Goal: Transaction & Acquisition: Book appointment/travel/reservation

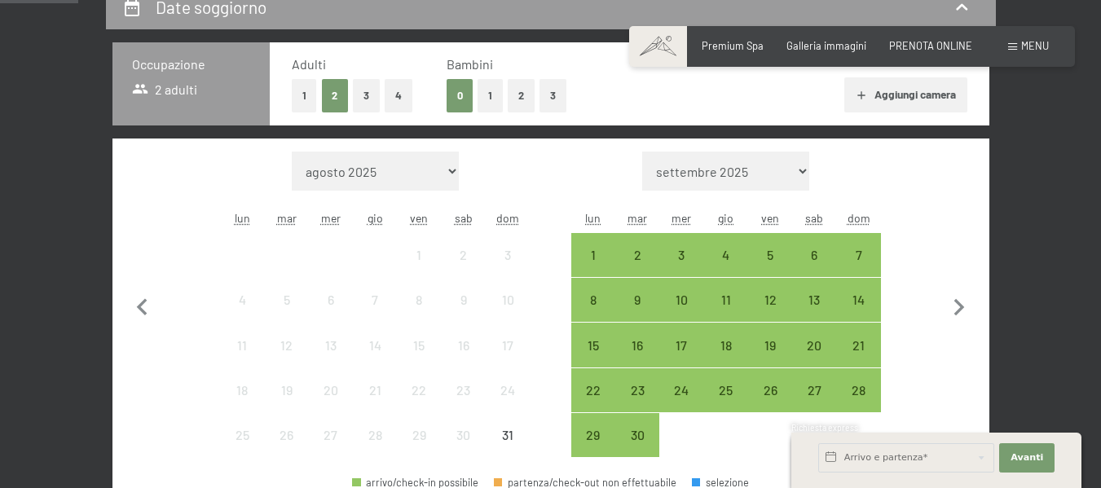
scroll to position [489, 0]
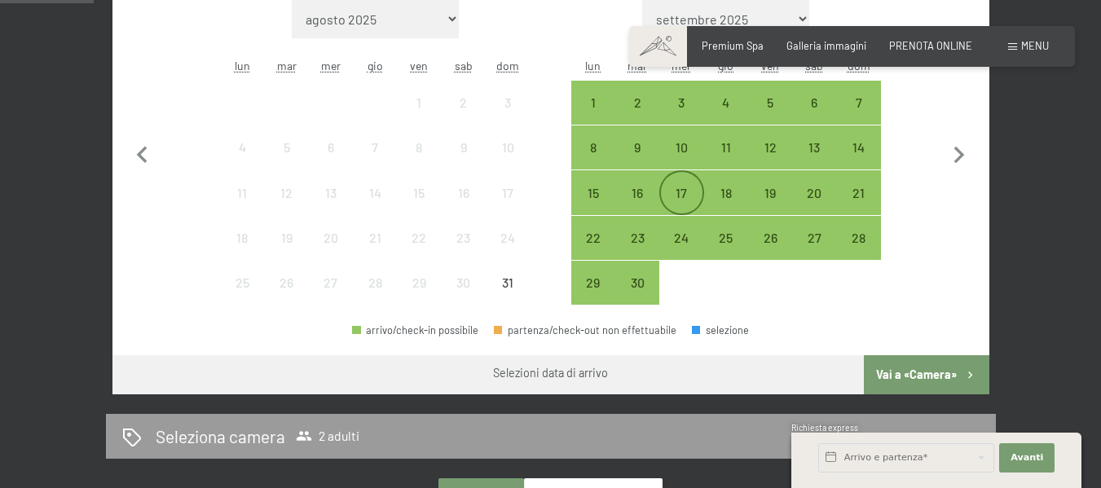
click at [685, 199] on div "17" at bounding box center [681, 207] width 41 height 41
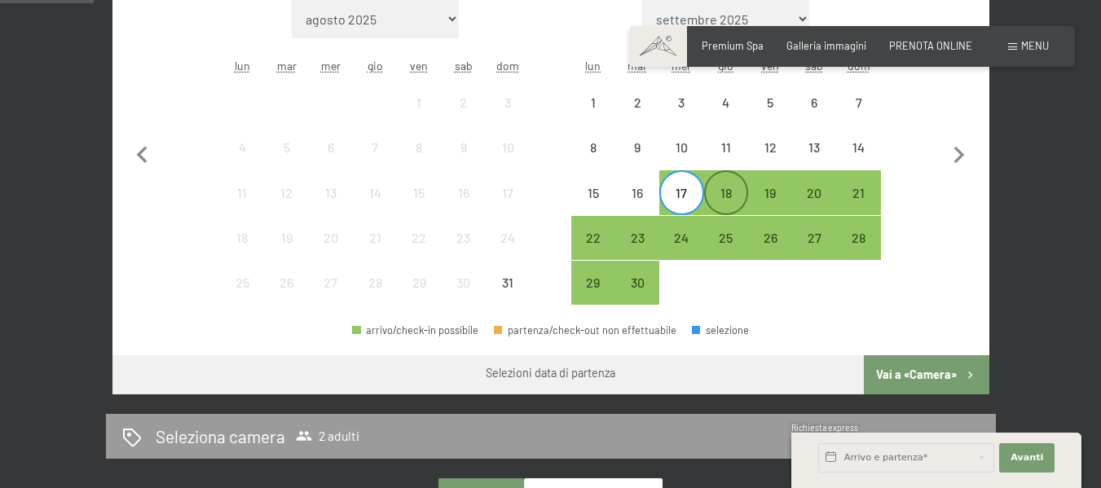
click at [719, 202] on div "18" at bounding box center [726, 207] width 41 height 41
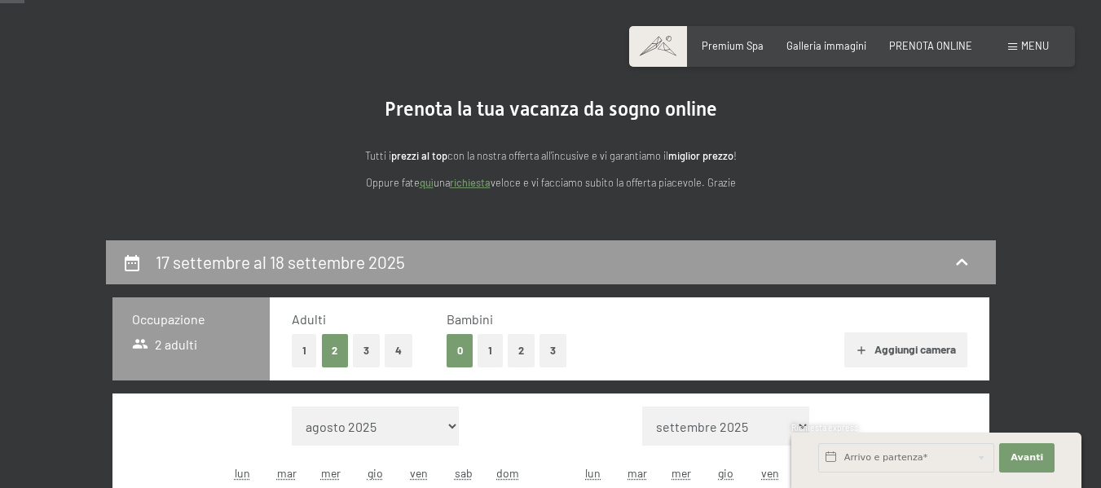
scroll to position [244, 0]
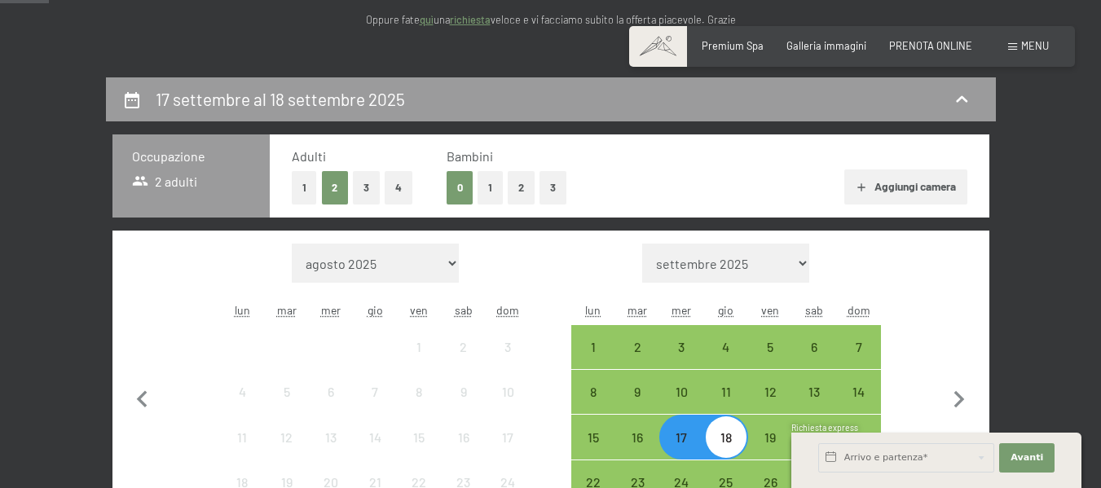
click at [777, 271] on select "settembre 2025 ottobre 2025 novembre 2025 dicembre 2025 gennaio 2026 febbraio 2…" at bounding box center [725, 263] width 167 height 39
select select "2025-09-01"
select select "[DATE]"
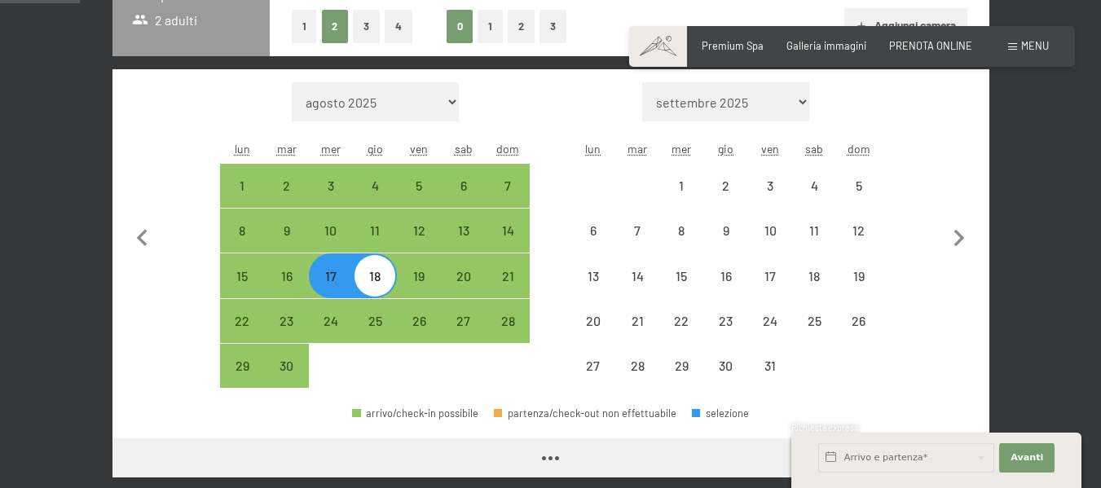
scroll to position [407, 0]
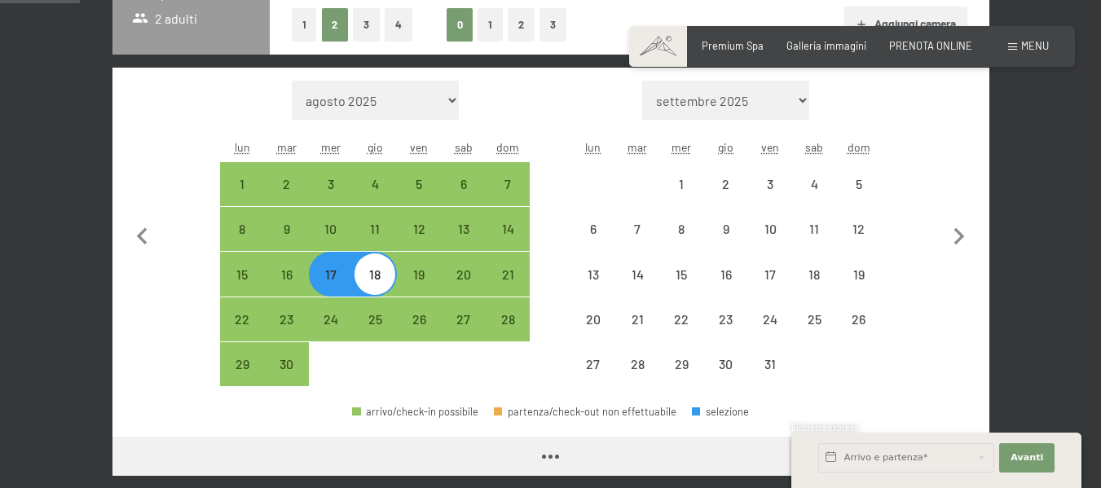
select select "[DATE]"
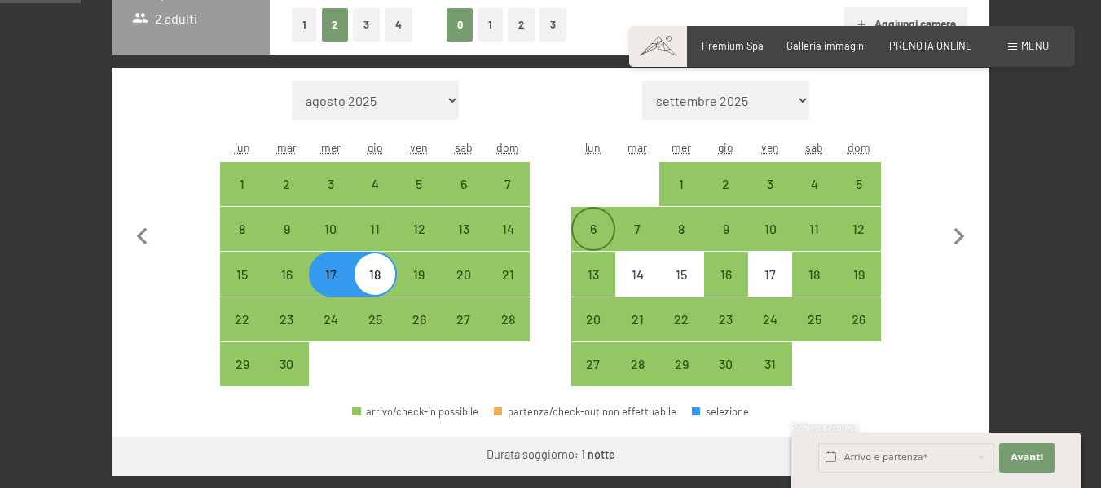
click at [611, 233] on div "6" at bounding box center [593, 242] width 41 height 41
select select "[DATE]"
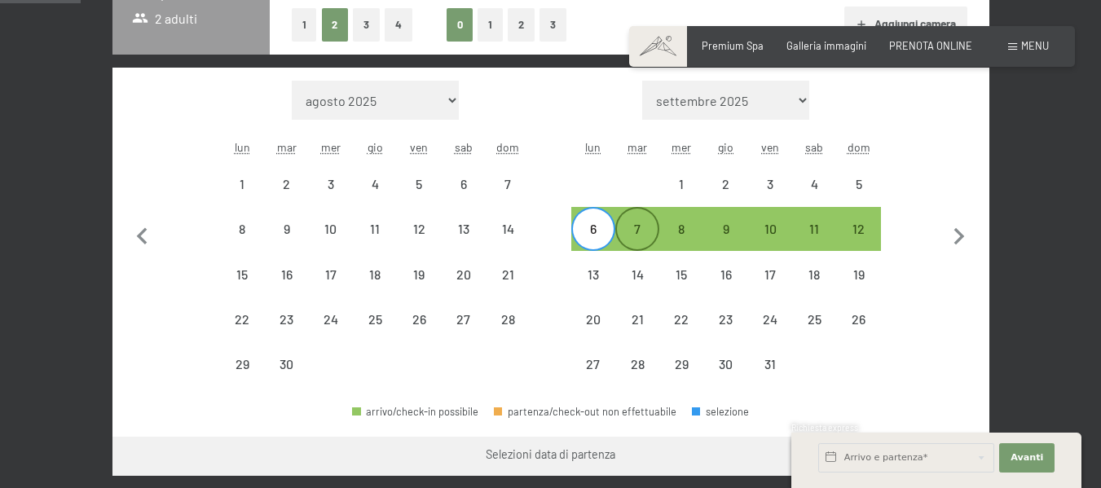
click at [628, 225] on div "7" at bounding box center [637, 242] width 41 height 41
select select "[DATE]"
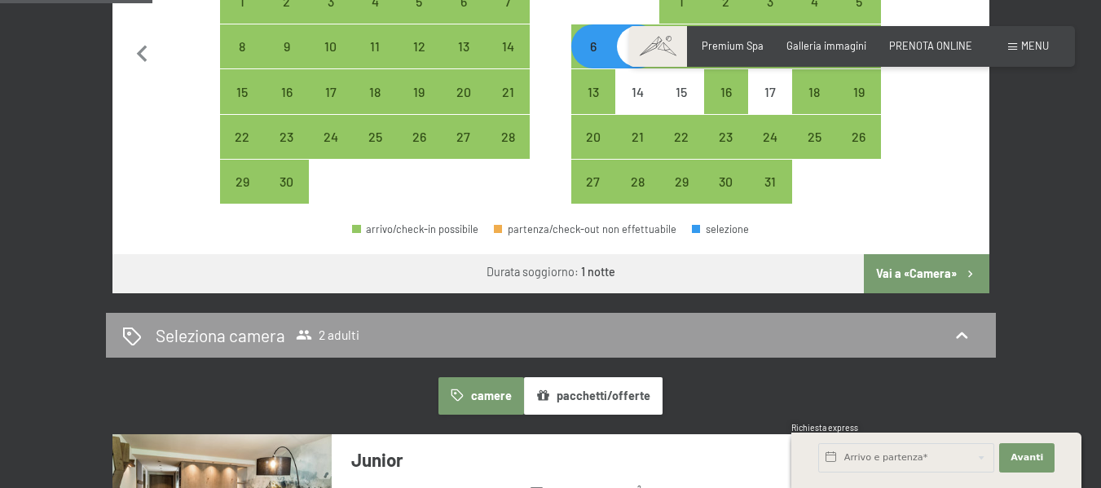
scroll to position [652, 0]
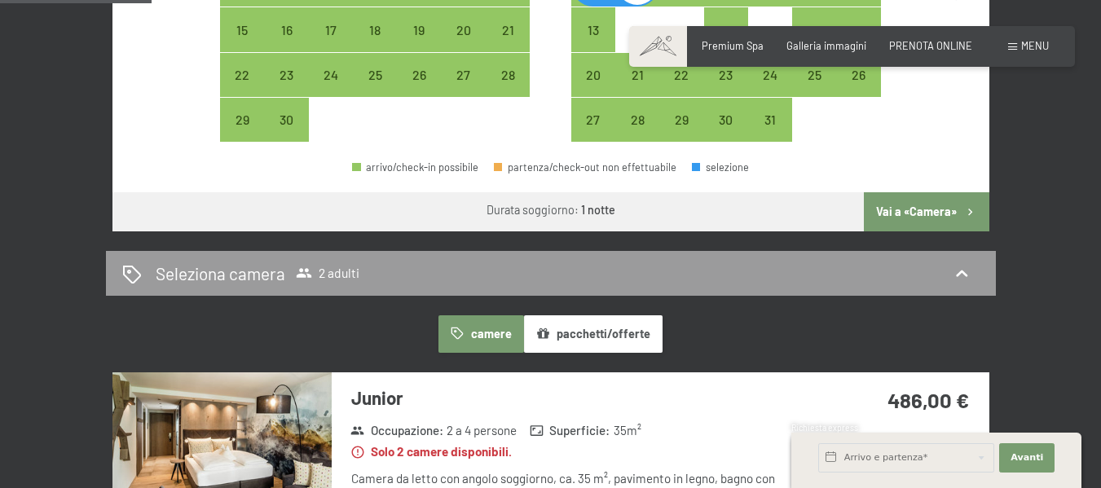
click at [923, 223] on button "Vai a «Camera»" at bounding box center [926, 211] width 125 height 39
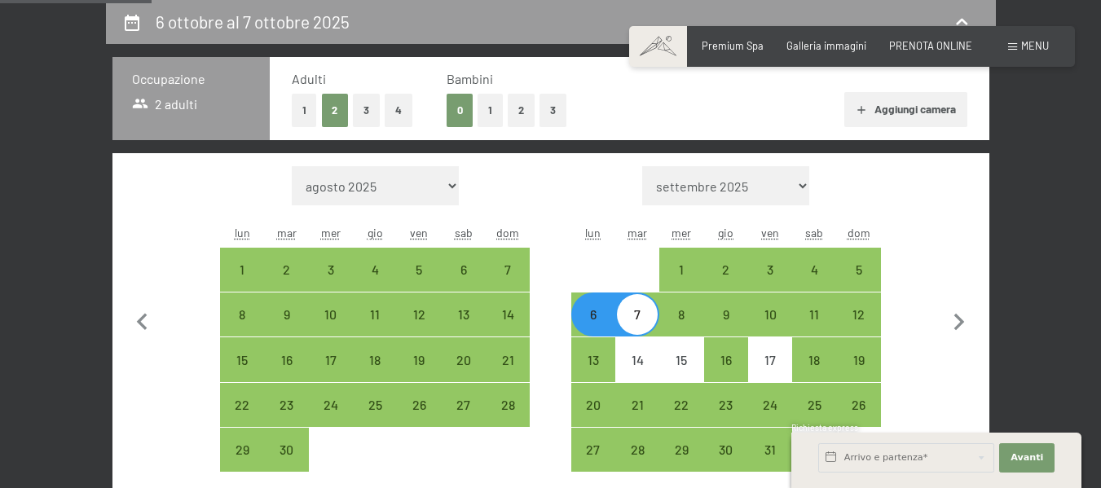
select select "[DATE]"
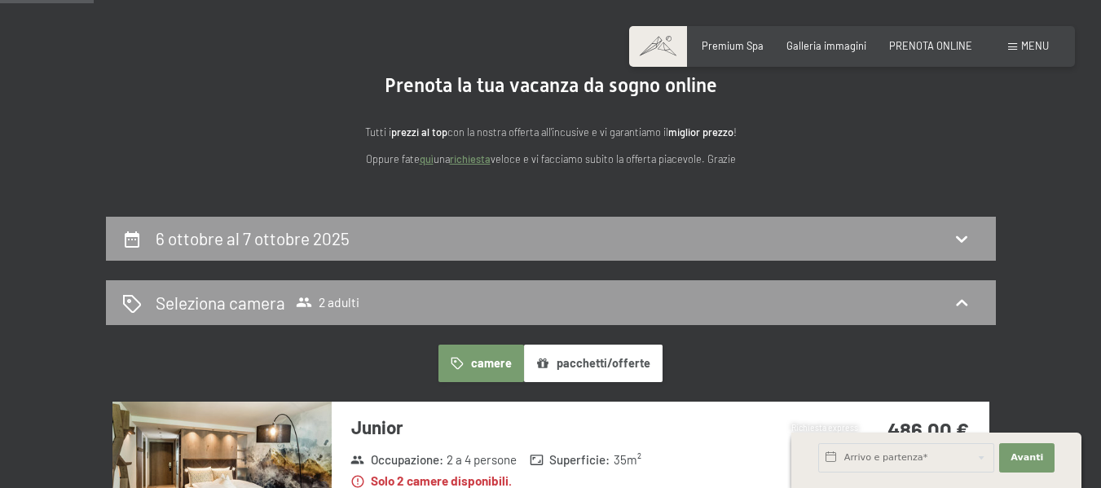
scroll to position [0, 0]
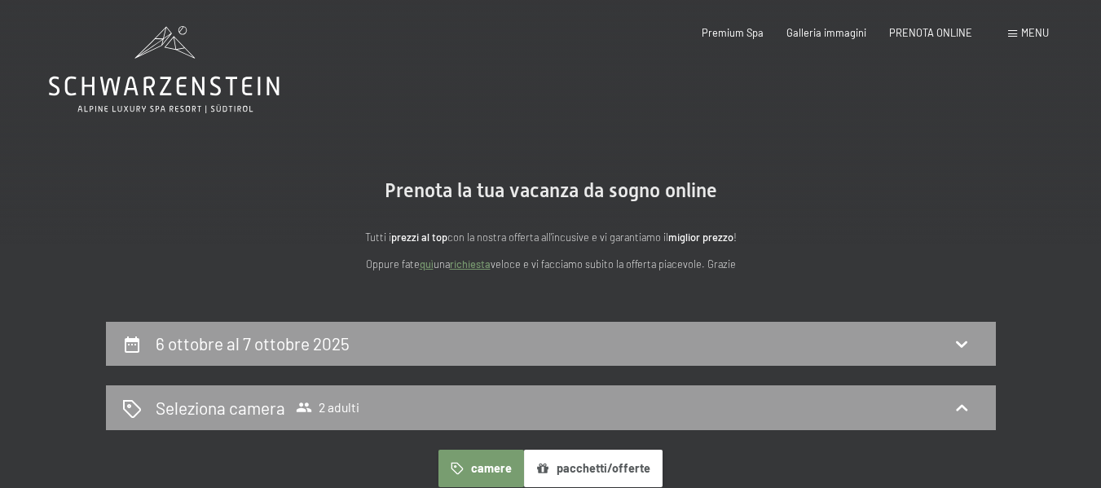
click at [161, 93] on icon at bounding box center [164, 69] width 231 height 87
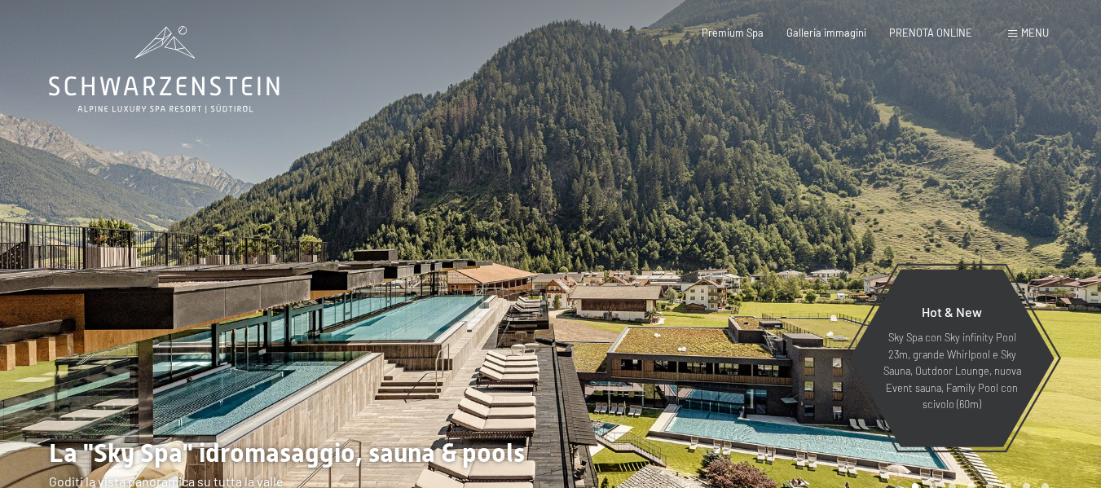
click at [1026, 37] on span "Menu" at bounding box center [1035, 32] width 28 height 13
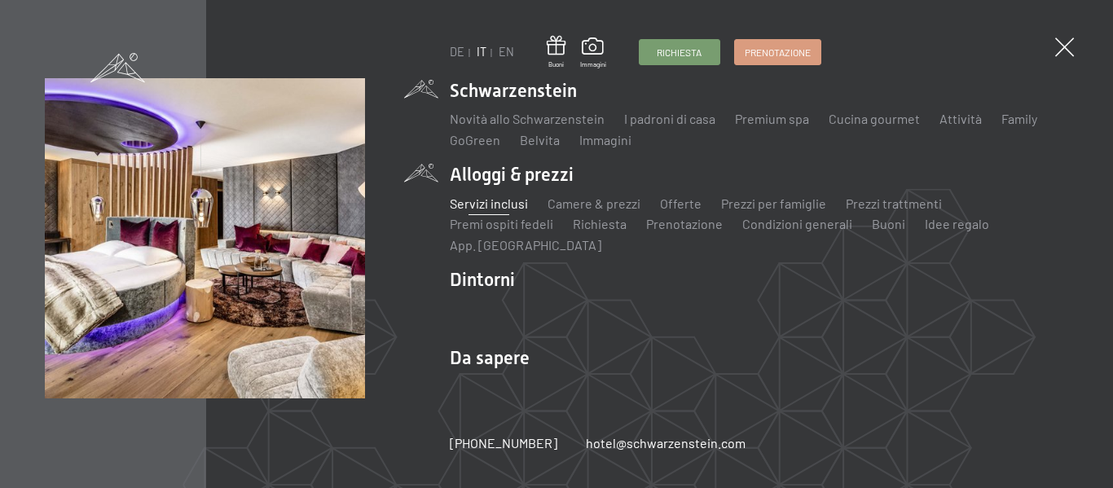
click at [499, 207] on link "Servizi inclusi" at bounding box center [489, 203] width 78 height 15
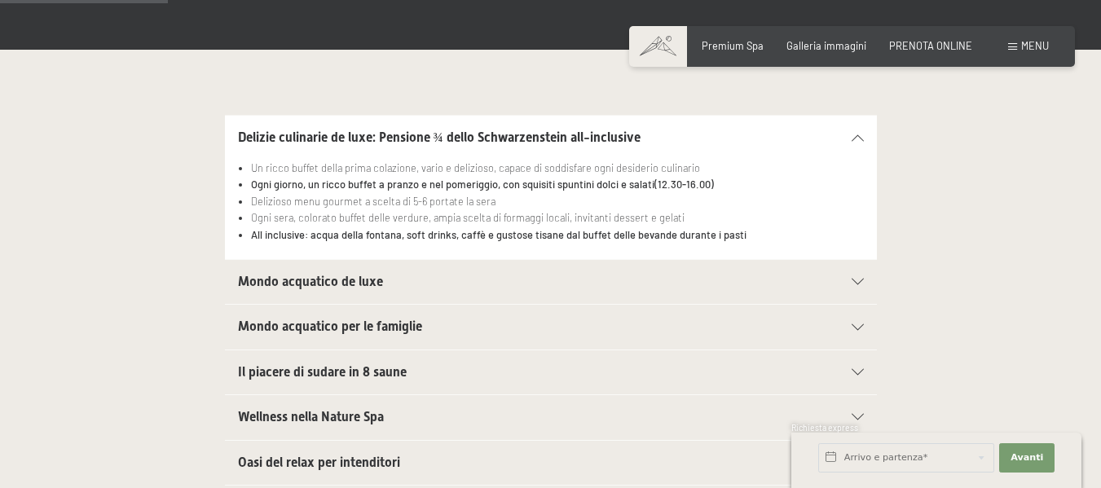
click at [555, 278] on h2 "Mondo acquatico de luxe" at bounding box center [519, 282] width 563 height 18
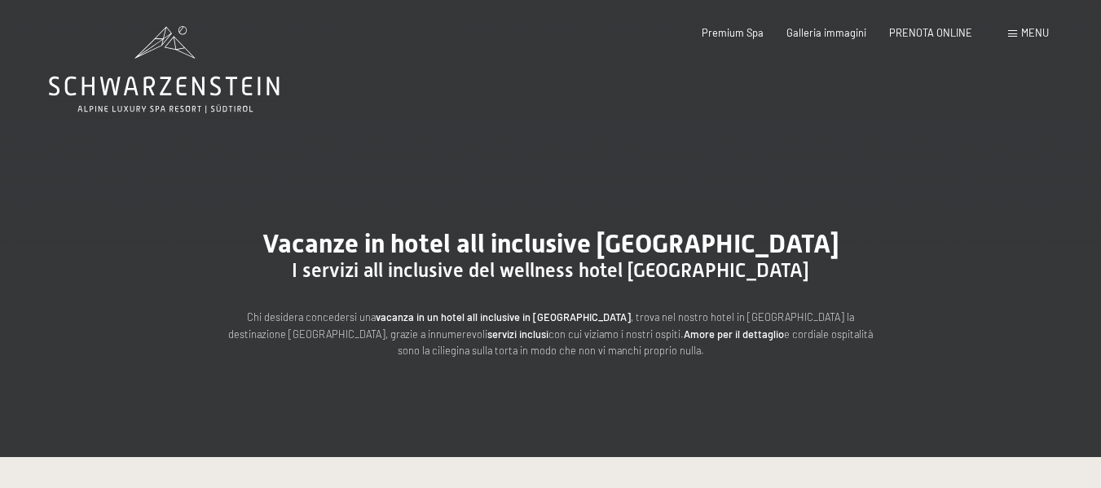
drag, startPoint x: 1021, startPoint y: 22, endPoint x: 1006, endPoint y: 38, distance: 21.9
click at [1021, 26] on div "Prenotazione Richiesta Premium Spa Galleria immagini PRENOTA ONLINE Menu DE IT …" at bounding box center [852, 33] width 394 height 15
click at [1005, 38] on div "Prenotazione Richiesta Premium Spa Galleria immagini PRENOTA ONLINE Menu DE IT …" at bounding box center [852, 33] width 394 height 15
click at [1010, 33] on span at bounding box center [1012, 33] width 9 height 7
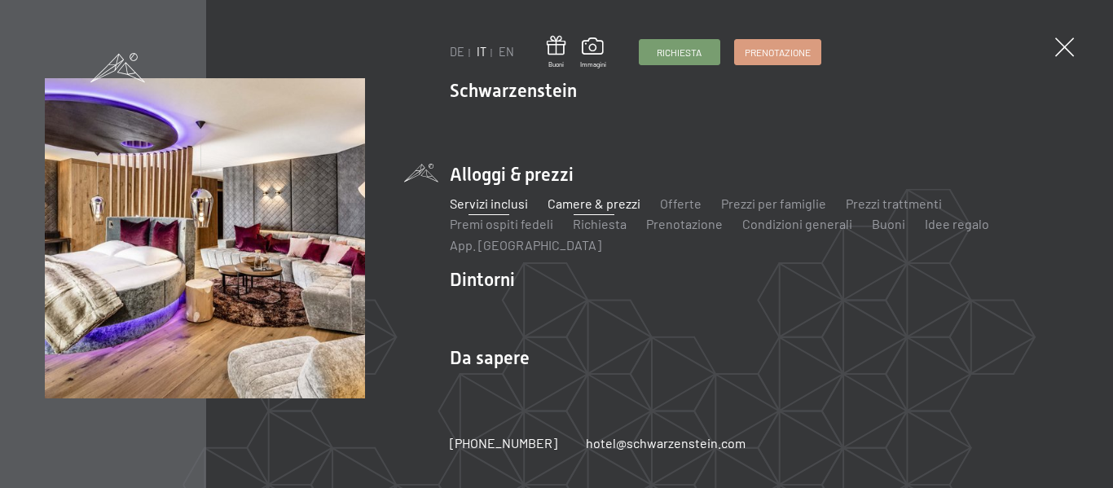
click at [576, 205] on link "Camere & prezzi" at bounding box center [594, 203] width 93 height 15
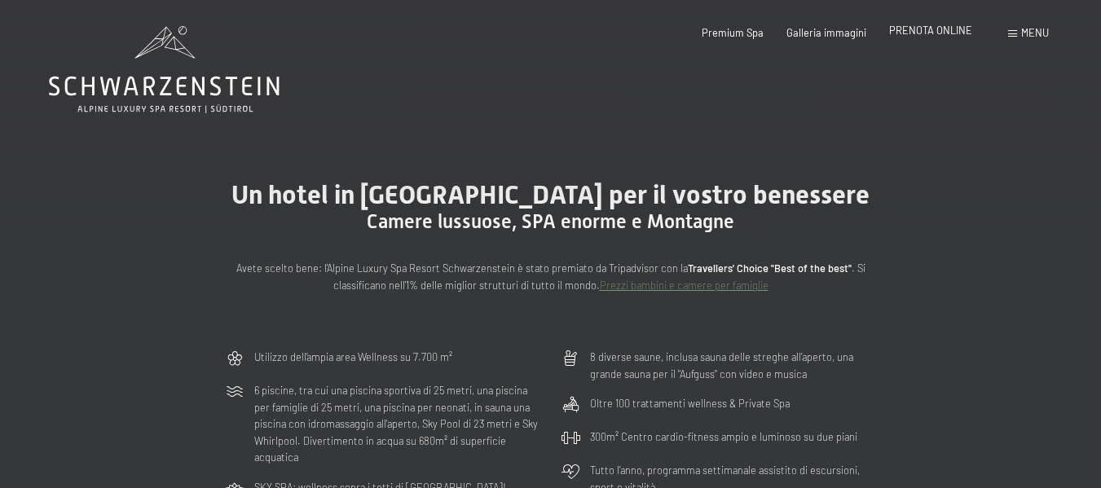
click at [946, 27] on span "PRENOTA ONLINE" at bounding box center [930, 30] width 83 height 13
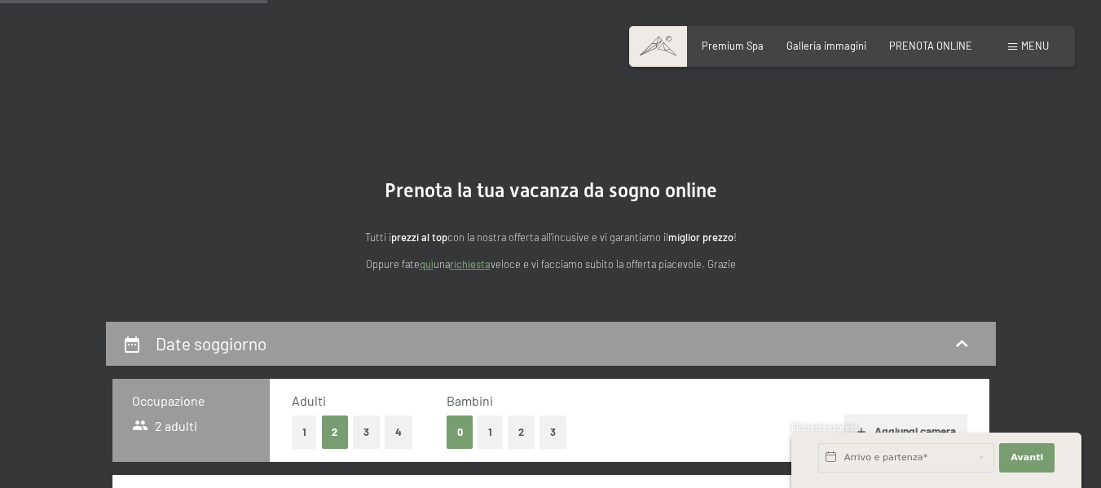
scroll to position [407, 0]
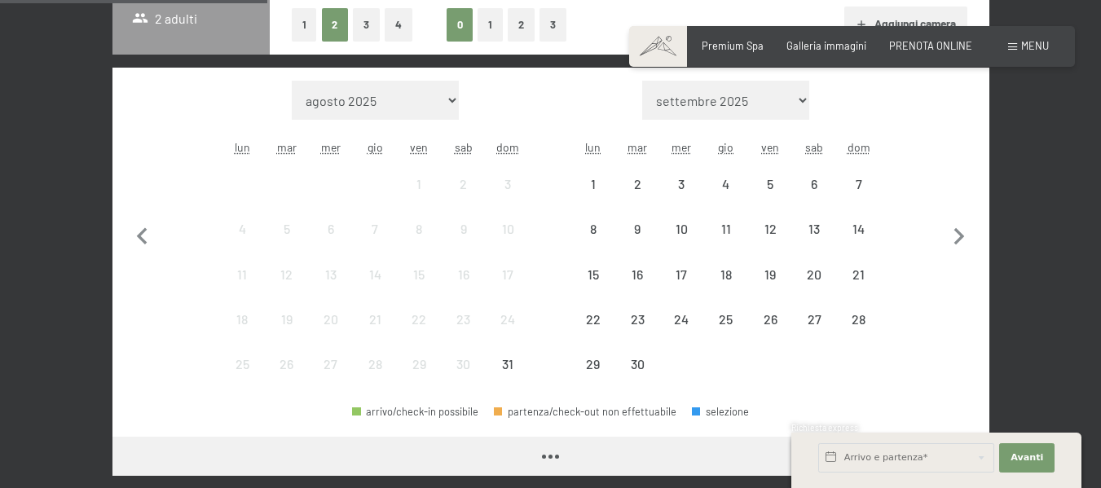
click at [963, 238] on icon "button" at bounding box center [959, 237] width 34 height 34
select select "[DATE]"
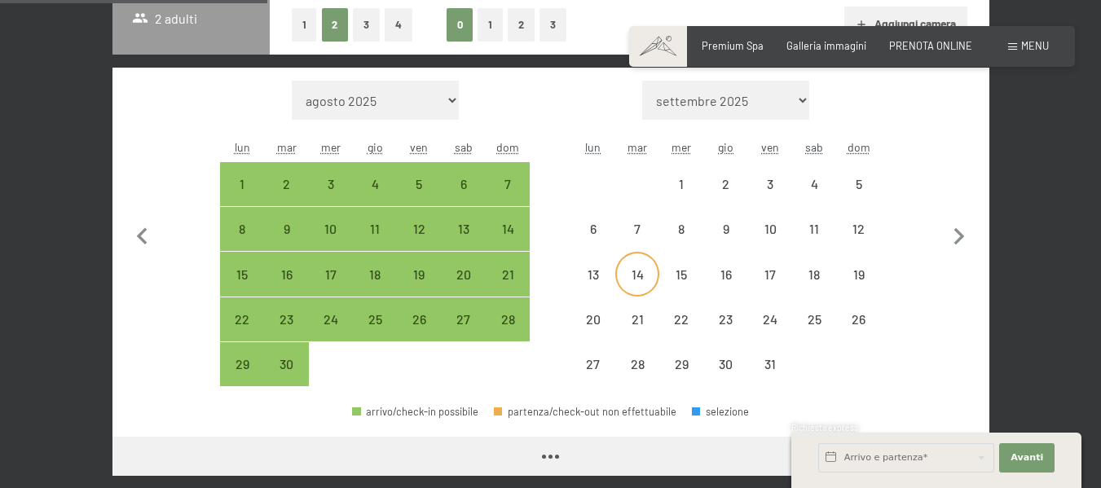
select select "[DATE]"
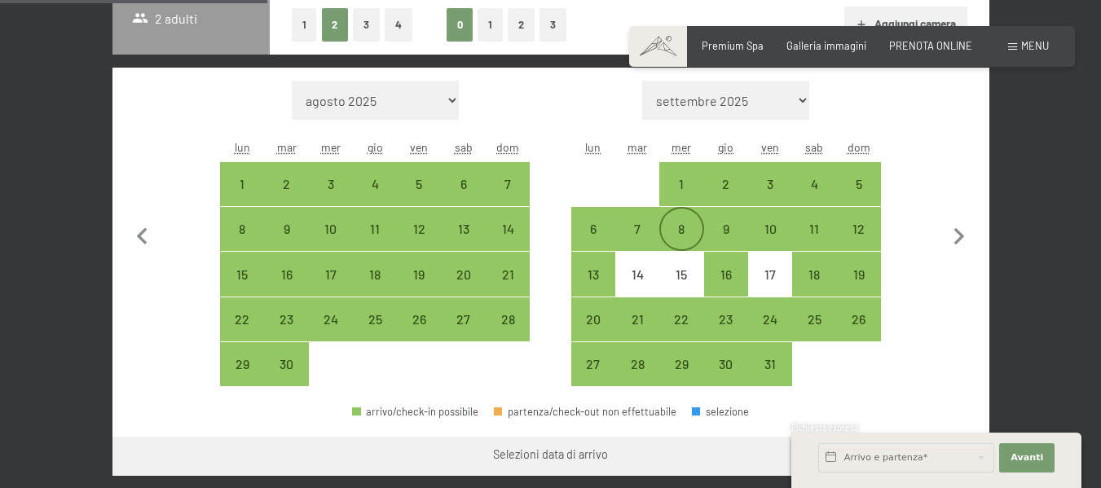
click at [680, 222] on div "8" at bounding box center [681, 242] width 41 height 41
select select "[DATE]"
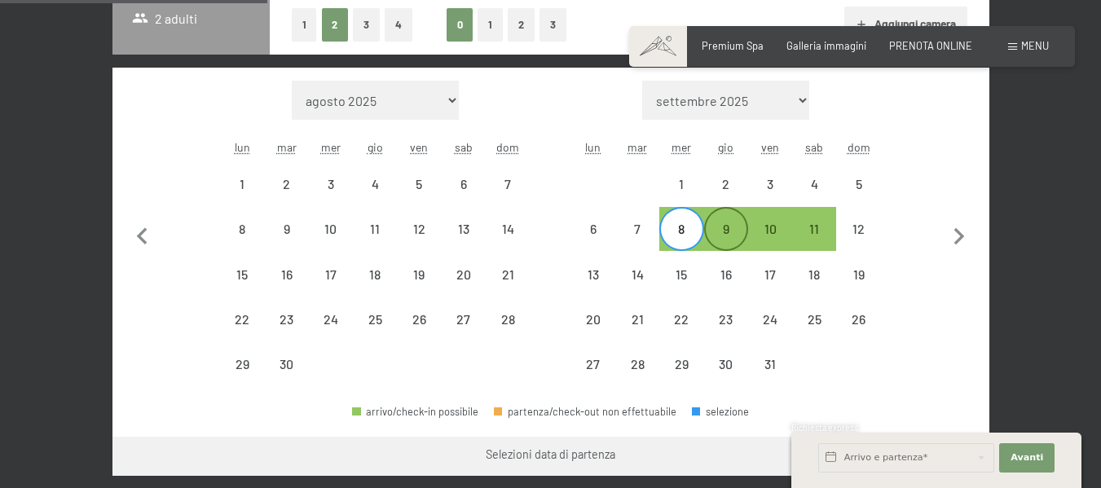
click at [729, 227] on div "9" at bounding box center [726, 242] width 41 height 41
select select "[DATE]"
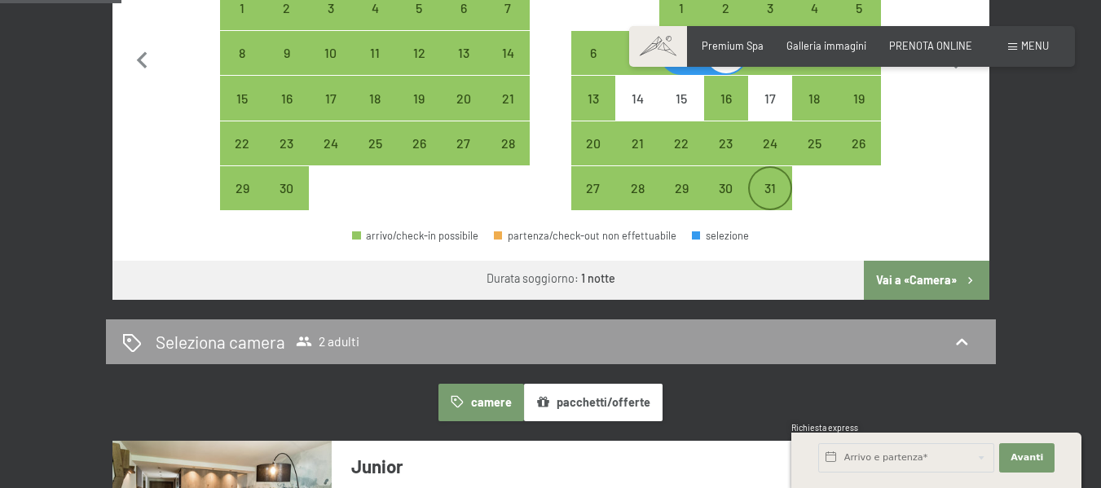
scroll to position [570, 0]
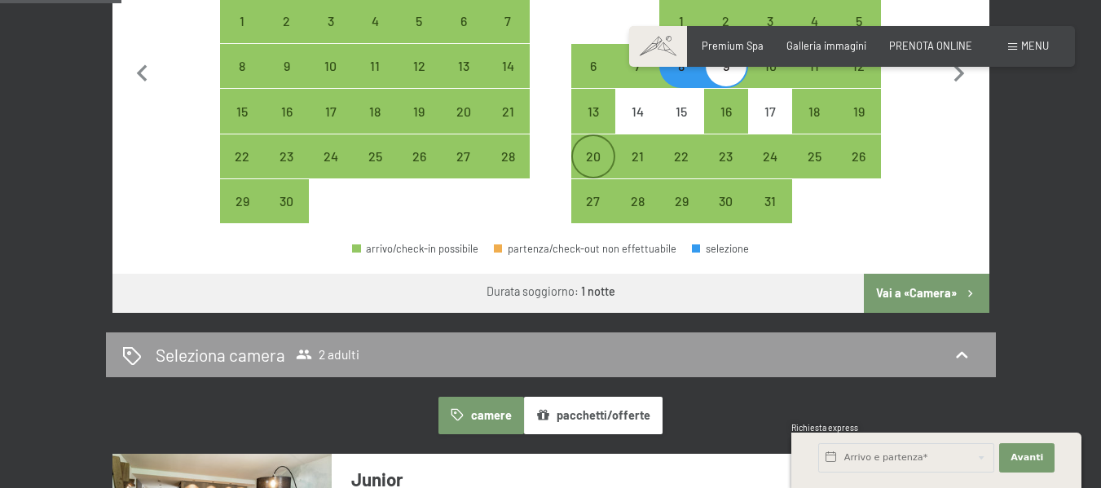
click at [579, 141] on div "20" at bounding box center [593, 156] width 41 height 41
select select "[DATE]"
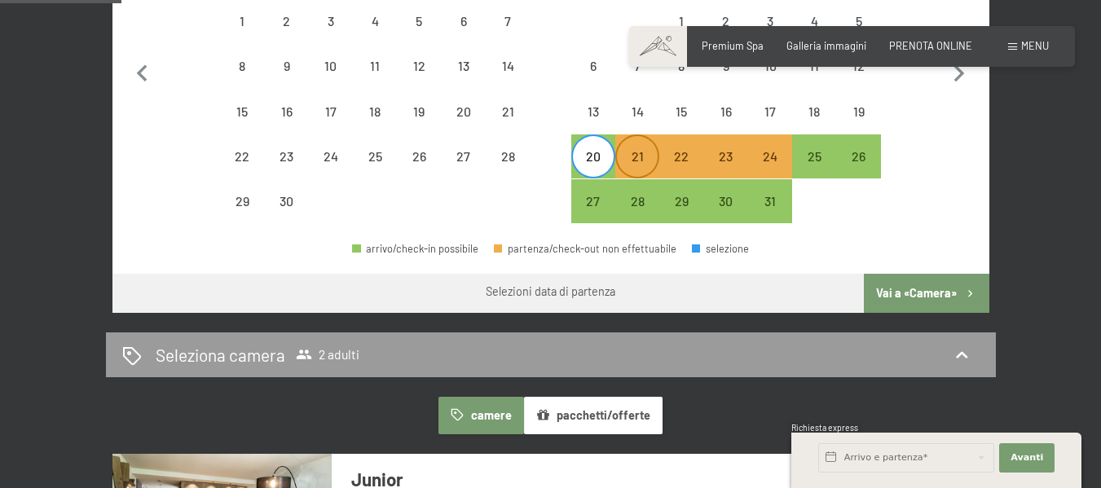
click at [638, 153] on div "21" at bounding box center [637, 170] width 41 height 41
select select "[DATE]"
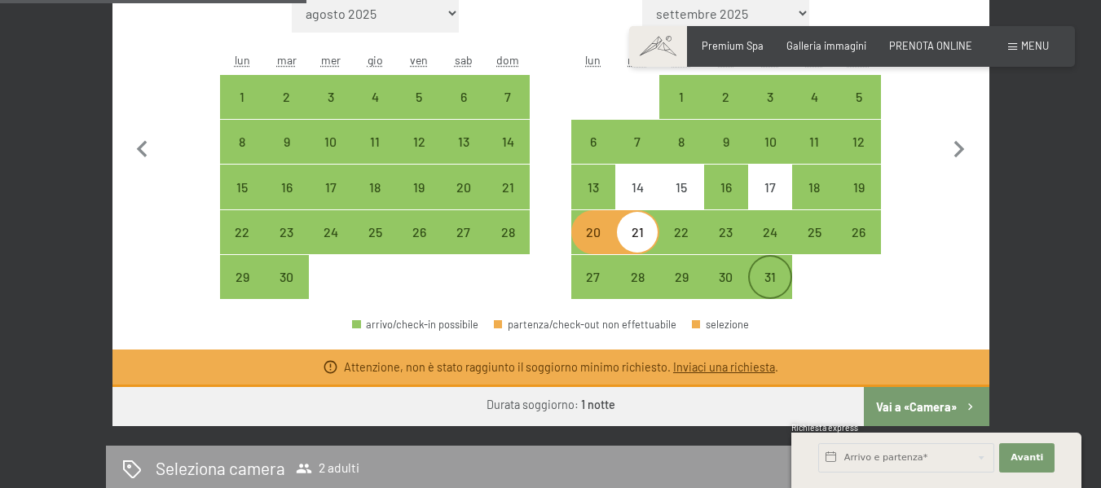
scroll to position [489, 0]
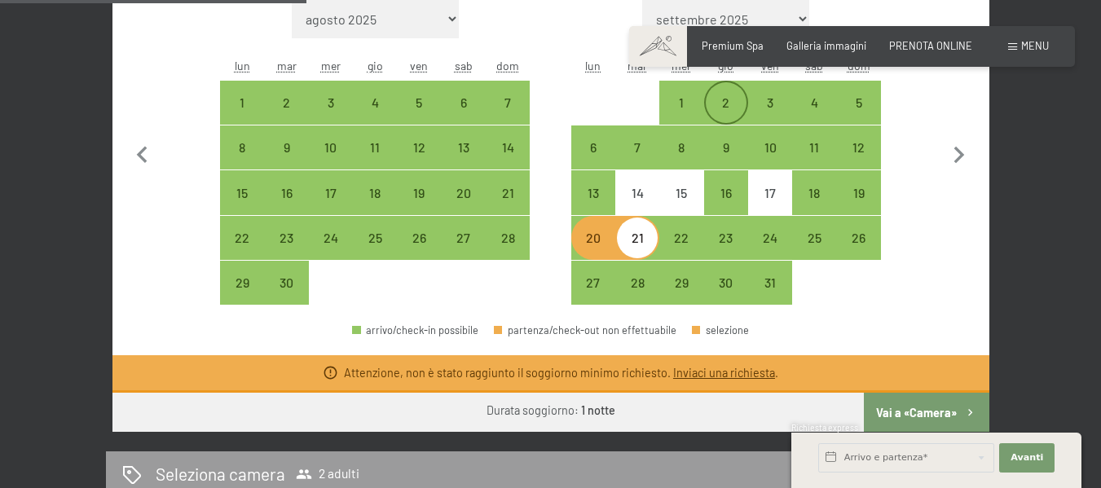
click at [708, 103] on div "2" at bounding box center [726, 116] width 41 height 41
select select "[DATE]"
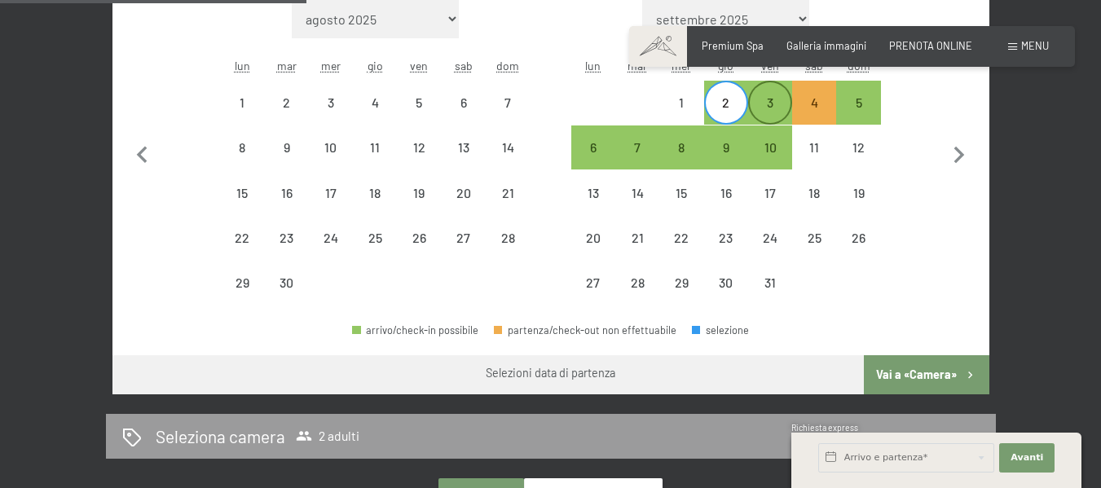
click at [773, 103] on div "3" at bounding box center [770, 116] width 41 height 41
select select "[DATE]"
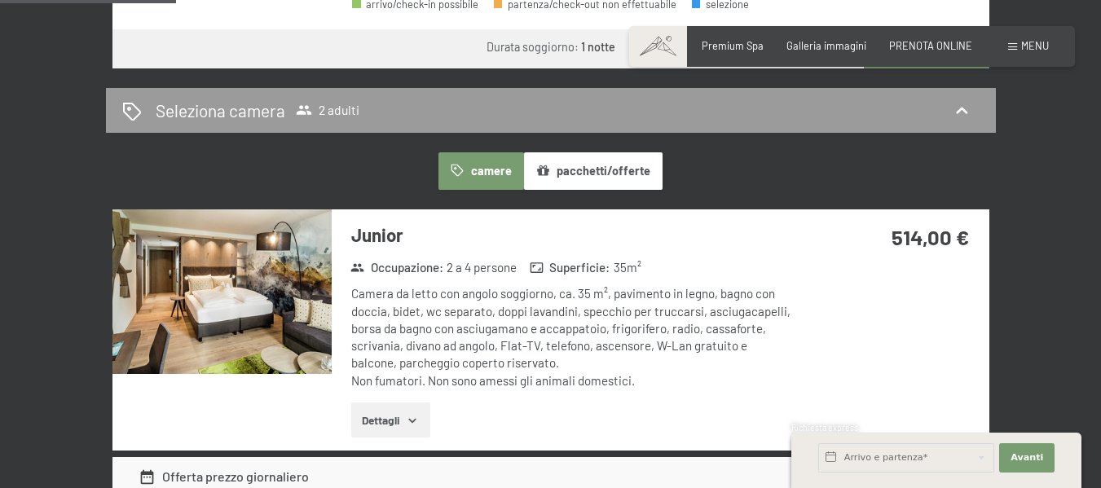
scroll to position [570, 0]
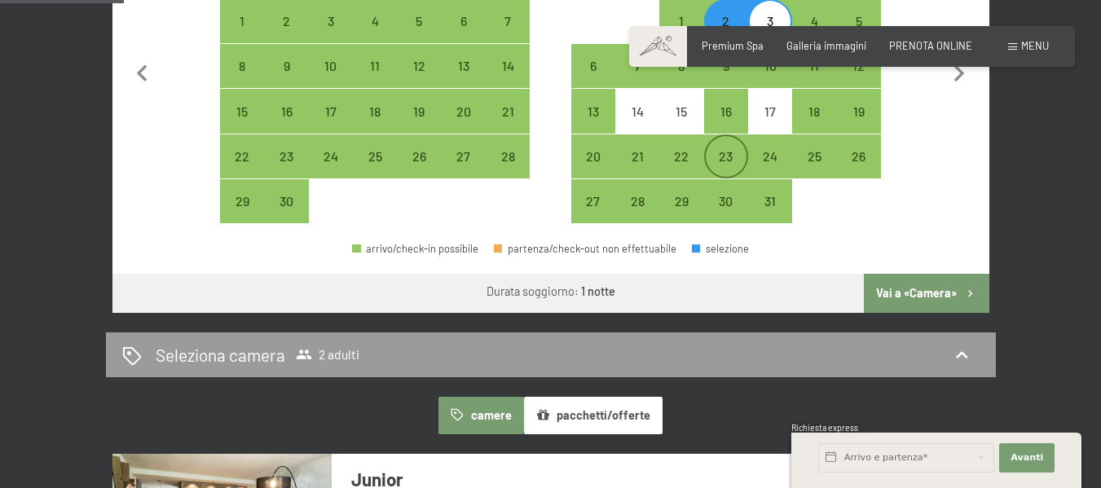
click at [738, 161] on div "23" at bounding box center [726, 170] width 41 height 41
select select "[DATE]"
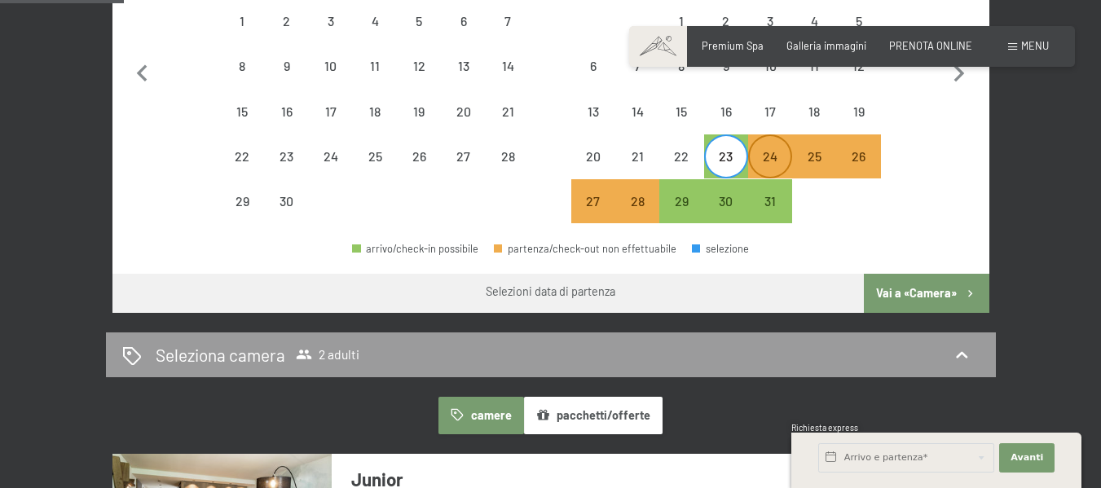
click at [763, 161] on div "24" at bounding box center [770, 170] width 41 height 41
select select "[DATE]"
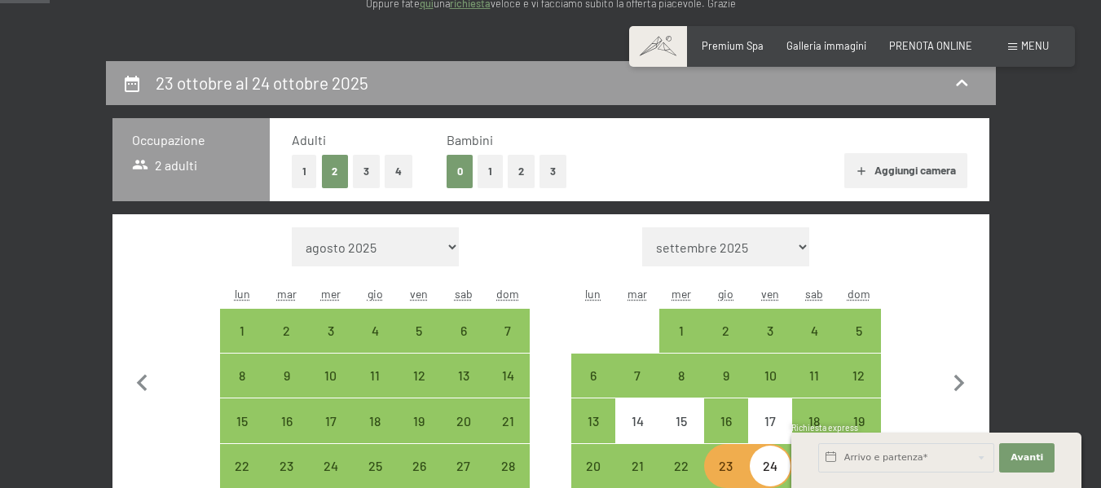
scroll to position [0, 0]
